Goal: Find contact information: Find contact information

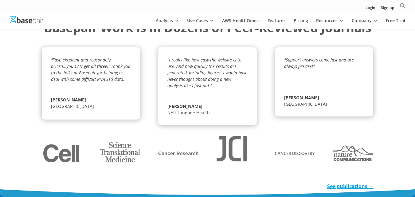
scroll to position [1252, 0]
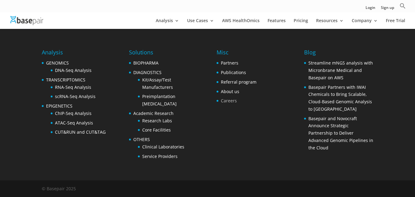
click at [224, 101] on link "Careers" at bounding box center [229, 101] width 16 height 6
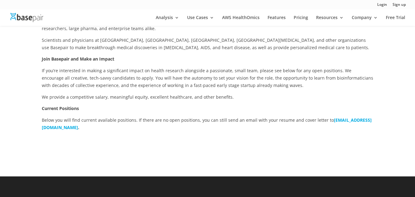
scroll to position [128, 0]
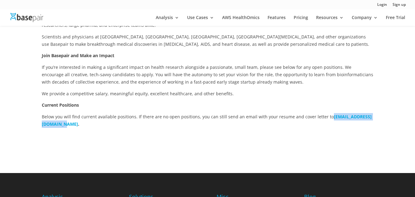
drag, startPoint x: 39, startPoint y: 127, endPoint x: 100, endPoint y: 125, distance: 61.2
click at [100, 125] on div "Using Technology to Improve Healthcare Founded by Harvard Medical School scient…" at bounding box center [207, 71] width 415 height 203
copy b "[EMAIL_ADDRESS][DOMAIN_NAME]"
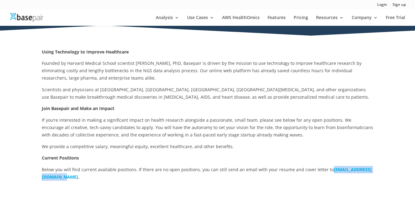
scroll to position [75, 0]
